Goal: Task Accomplishment & Management: Use online tool/utility

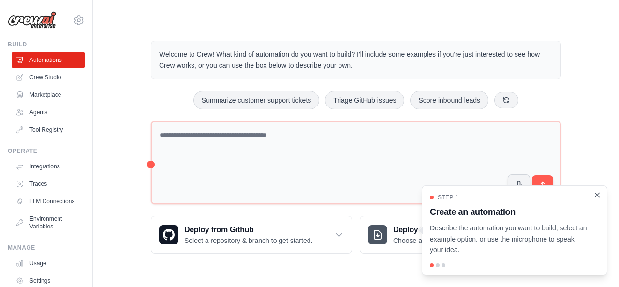
click at [597, 193] on icon "Close walkthrough" at bounding box center [597, 195] width 9 height 9
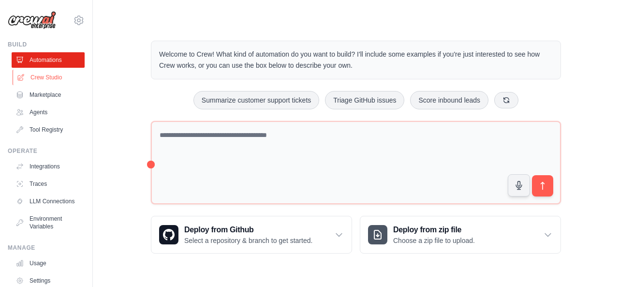
click at [34, 78] on link "Crew Studio" at bounding box center [49, 77] width 73 height 15
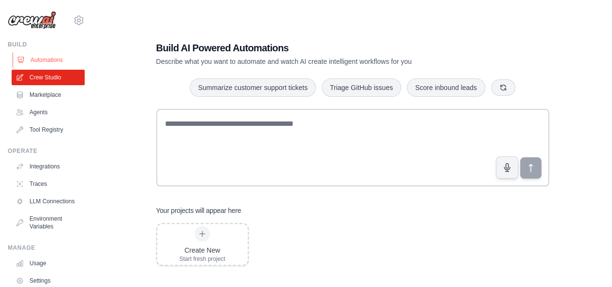
click at [52, 60] on link "Automations" at bounding box center [49, 59] width 73 height 15
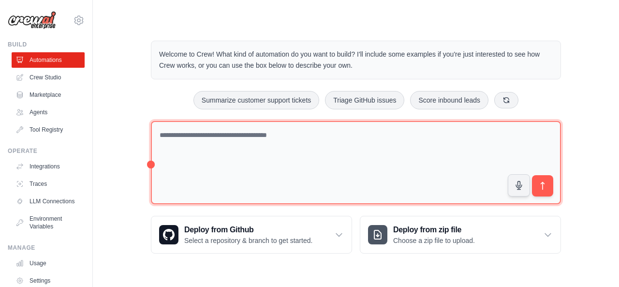
click at [178, 140] on textarea at bounding box center [356, 163] width 410 height 84
type textarea "**********"
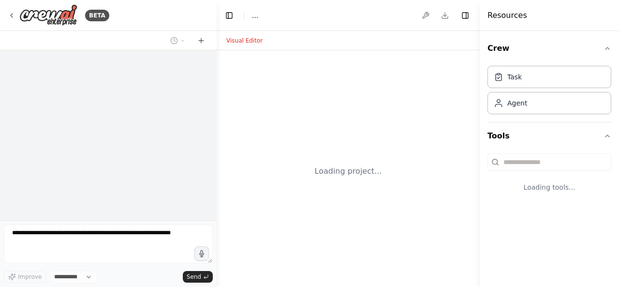
select select "****"
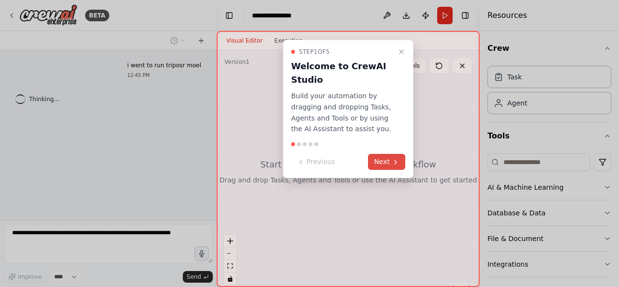
click at [384, 165] on button "Next" at bounding box center [386, 162] width 37 height 16
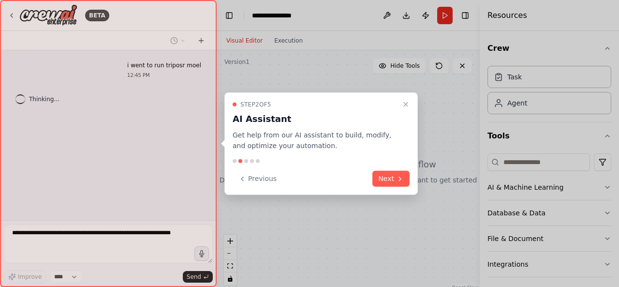
click at [384, 165] on div "Step 2 of 5 AI Assistant Get help from our AI assistant to build, modify, and o…" at bounding box center [322, 143] width 194 height 103
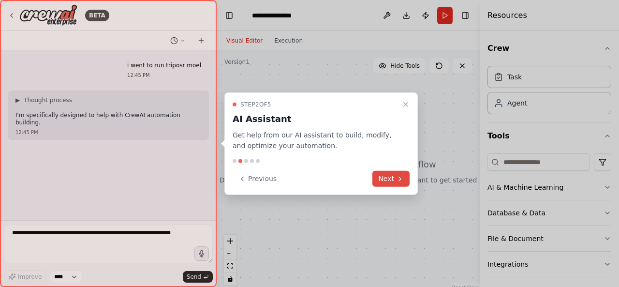
click at [388, 176] on button "Next" at bounding box center [391, 179] width 37 height 16
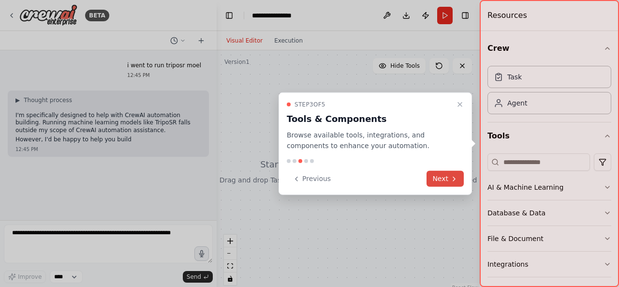
click at [388, 176] on div "Previous Next" at bounding box center [375, 179] width 177 height 16
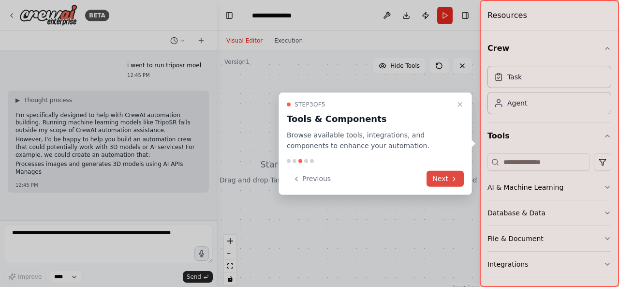
click at [451, 173] on button "Next" at bounding box center [445, 179] width 37 height 16
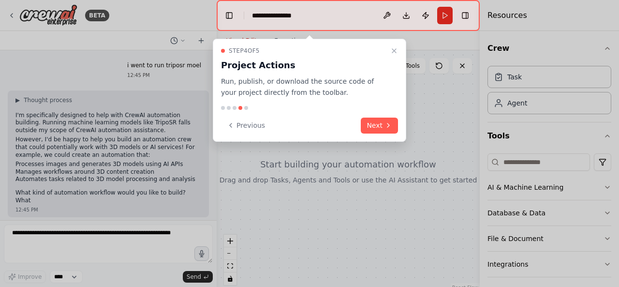
scroll to position [3, 0]
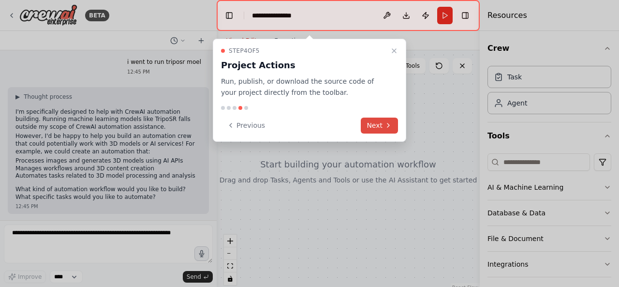
click at [388, 121] on icon at bounding box center [389, 125] width 8 height 8
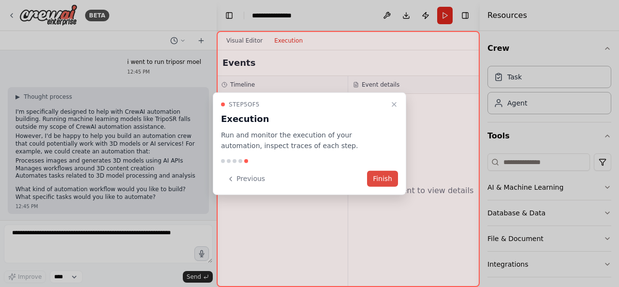
click at [379, 180] on button "Finish" at bounding box center [382, 179] width 31 height 16
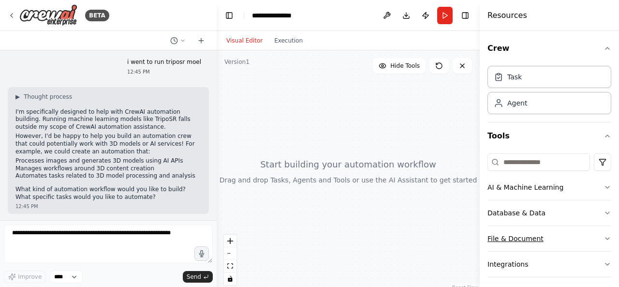
scroll to position [55, 0]
